Goal: Task Accomplishment & Management: Manage account settings

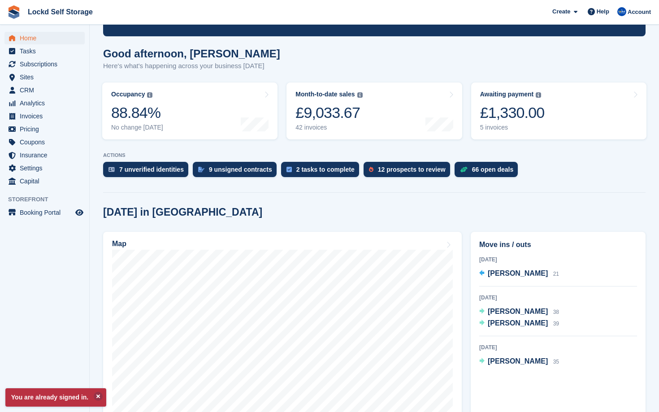
scroll to position [54, 0]
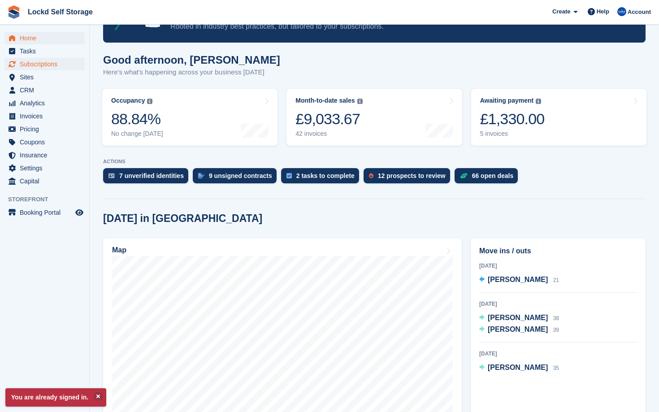
click at [49, 67] on span "Subscriptions" at bounding box center [47, 64] width 54 height 13
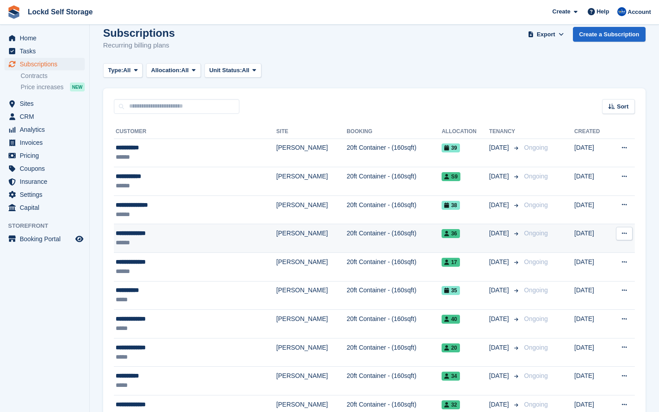
scroll to position [15, 0]
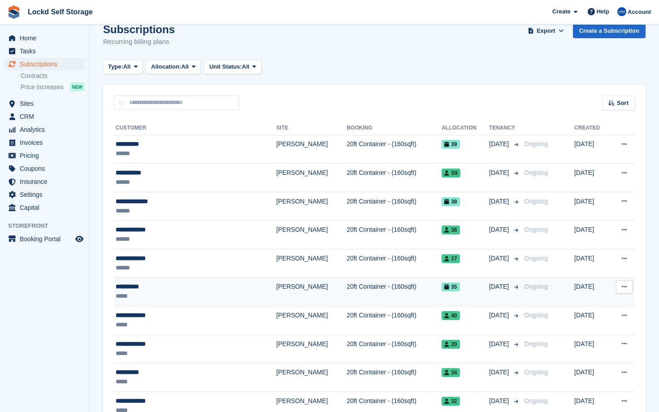
click at [347, 284] on td "20ft Container - (160sqft)" at bounding box center [394, 292] width 95 height 29
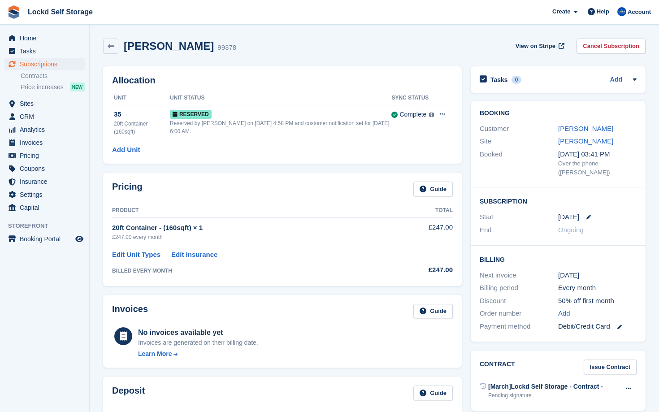
click at [585, 212] on div "5 Sep" at bounding box center [598, 217] width 79 height 10
click at [587, 215] on icon at bounding box center [589, 217] width 4 height 4
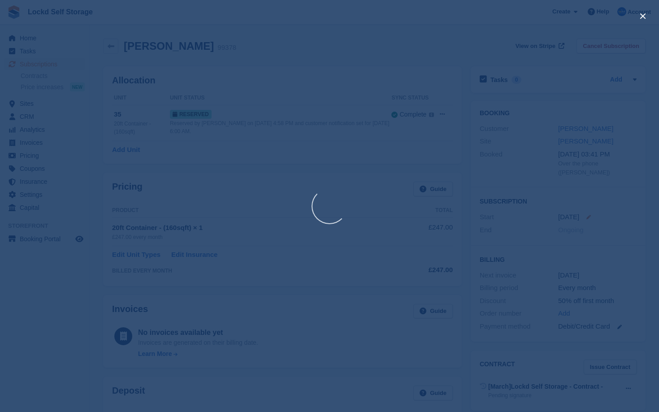
select select "*"
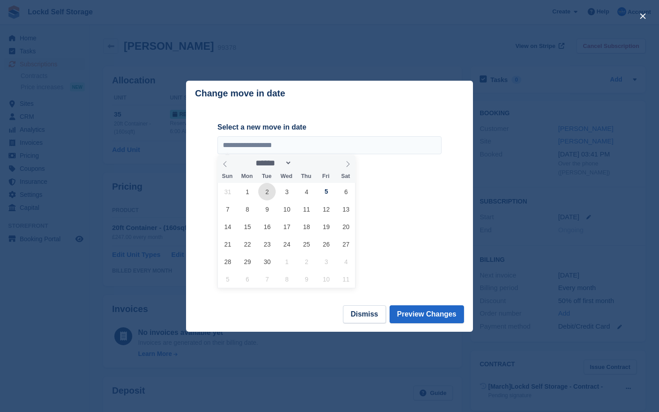
click at [262, 193] on span "2" at bounding box center [266, 191] width 17 height 17
type input "**********"
click at [422, 313] on button "Preview Changes" at bounding box center [427, 315] width 75 height 18
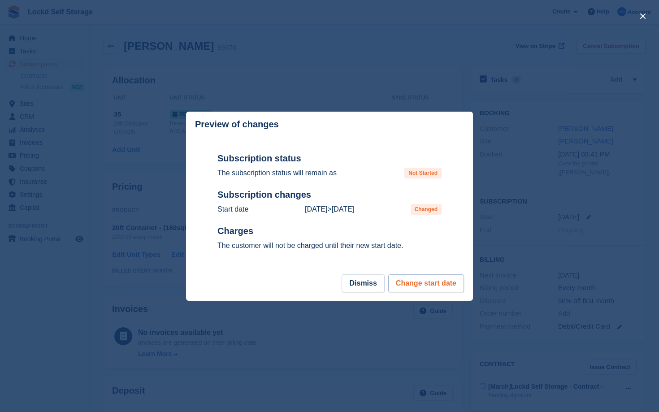
click at [417, 284] on button "Change start date" at bounding box center [427, 284] width 76 height 18
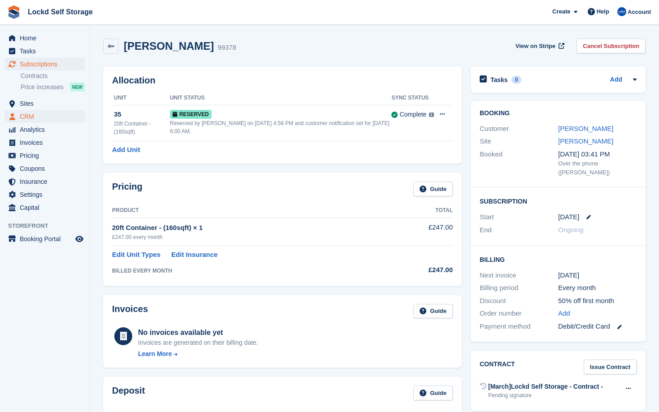
click at [44, 117] on span "CRM" at bounding box center [47, 116] width 54 height 13
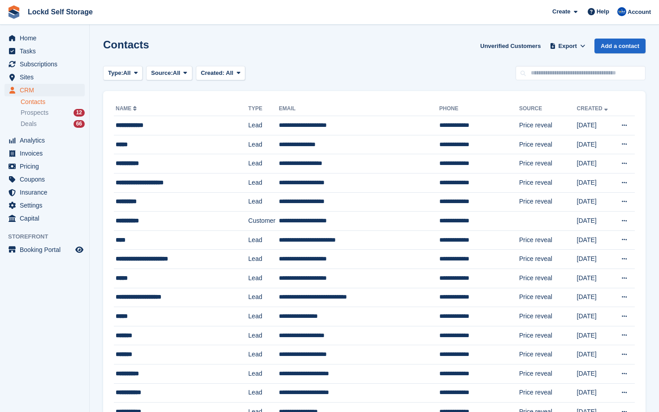
click at [52, 118] on ul "Contacts Prospects 12 Deals 66" at bounding box center [55, 113] width 69 height 33
click at [51, 115] on div "Prospects 12" at bounding box center [53, 113] width 64 height 9
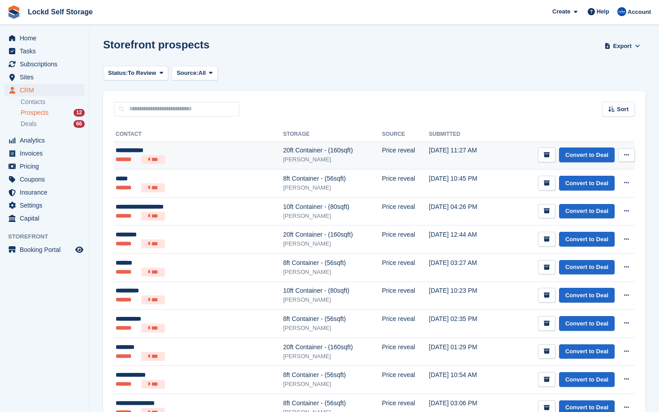
click at [283, 157] on div "[PERSON_NAME]" at bounding box center [332, 159] width 99 height 9
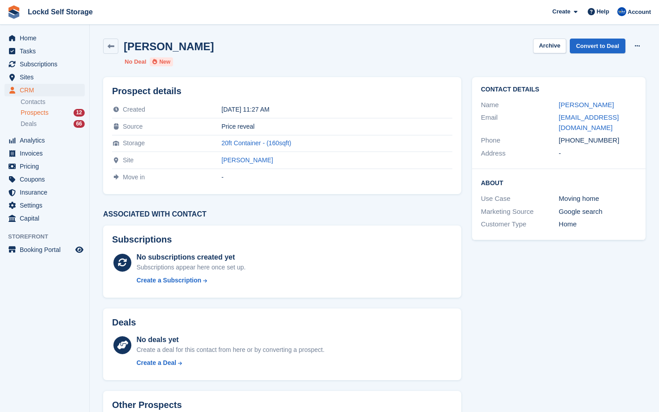
click at [57, 114] on div "Prospects 12" at bounding box center [53, 113] width 64 height 9
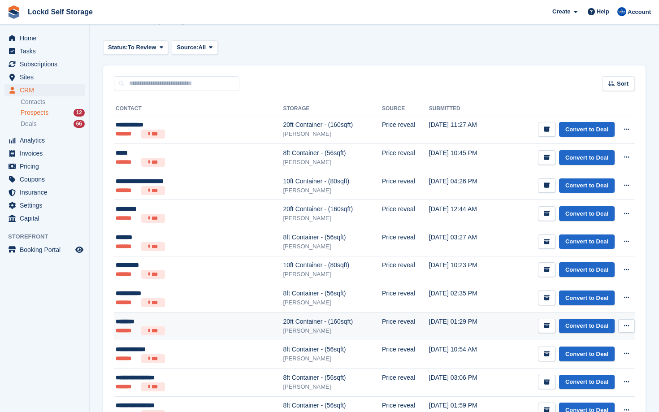
scroll to position [12, 0]
